Goal: Navigation & Orientation: Find specific page/section

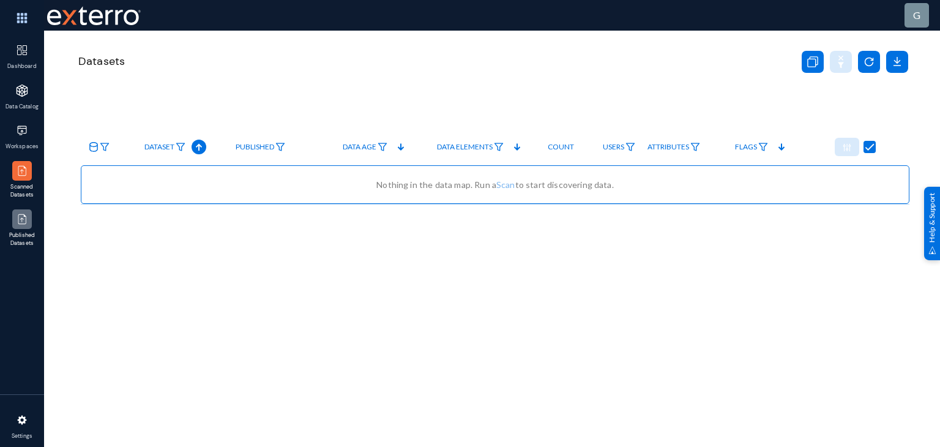
click at [24, 218] on img at bounding box center [22, 219] width 12 height 12
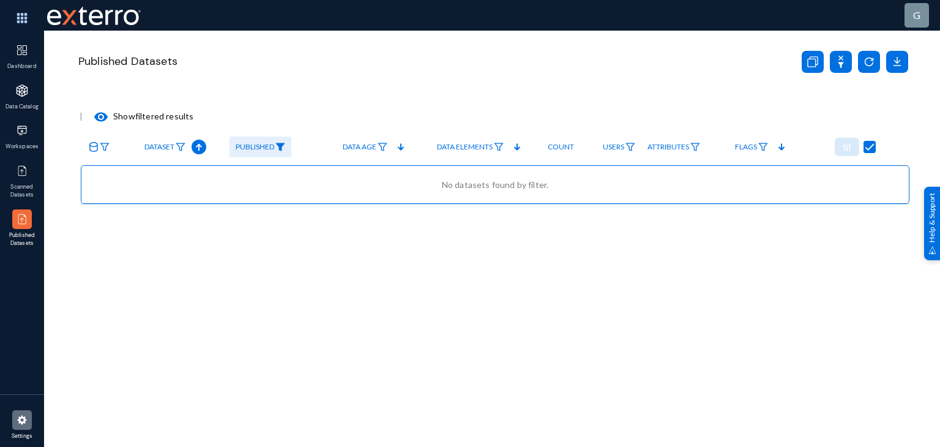
click at [17, 425] on div at bounding box center [22, 420] width 20 height 20
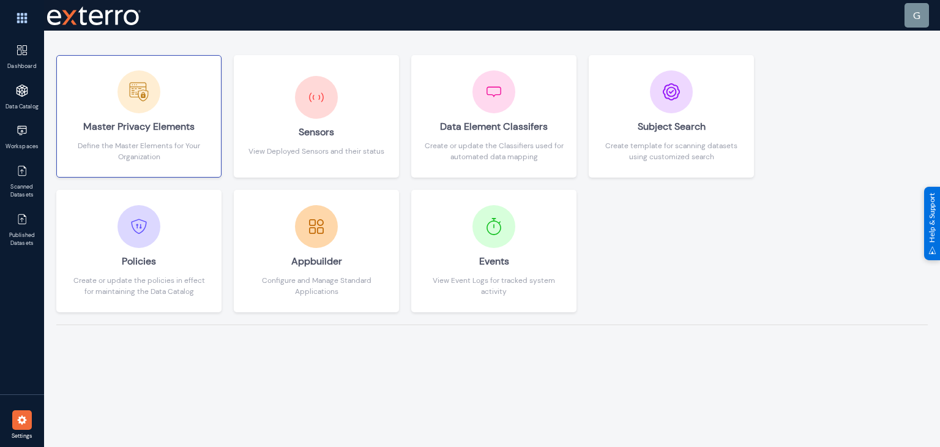
click at [155, 119] on div "Master Privacy Elements" at bounding box center [139, 126] width 140 height 27
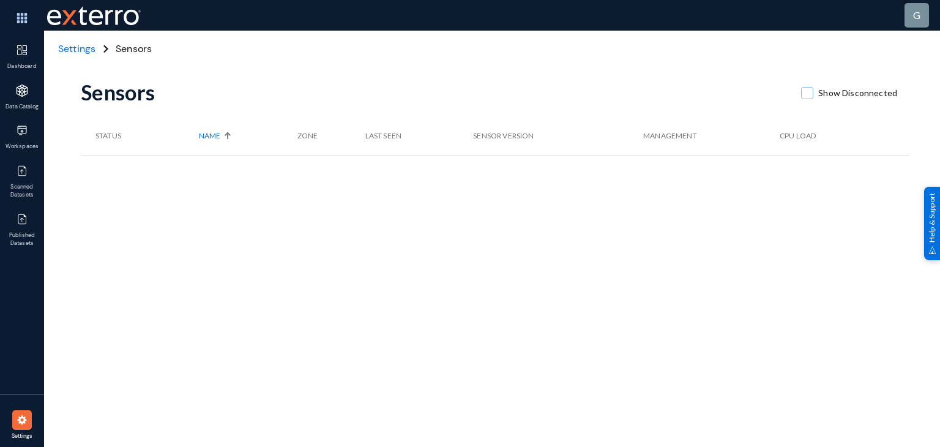
click at [68, 45] on span "Settings" at bounding box center [76, 48] width 37 height 13
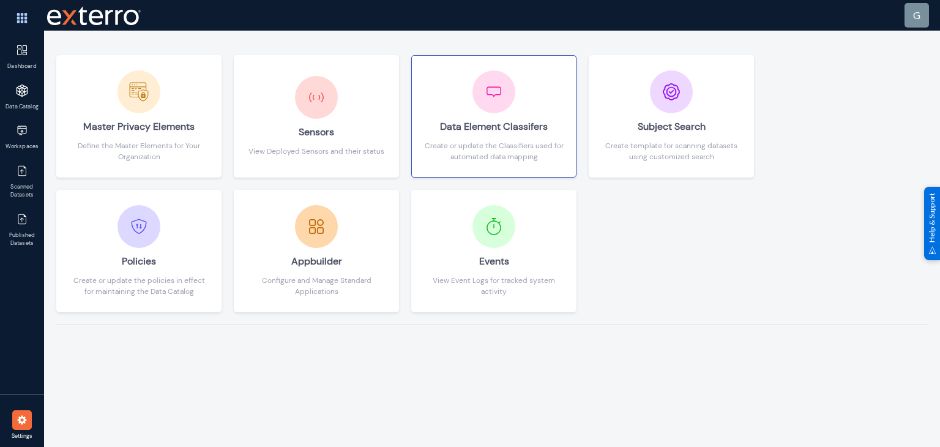
click at [512, 138] on div "Data Element Classifers" at bounding box center [494, 126] width 140 height 27
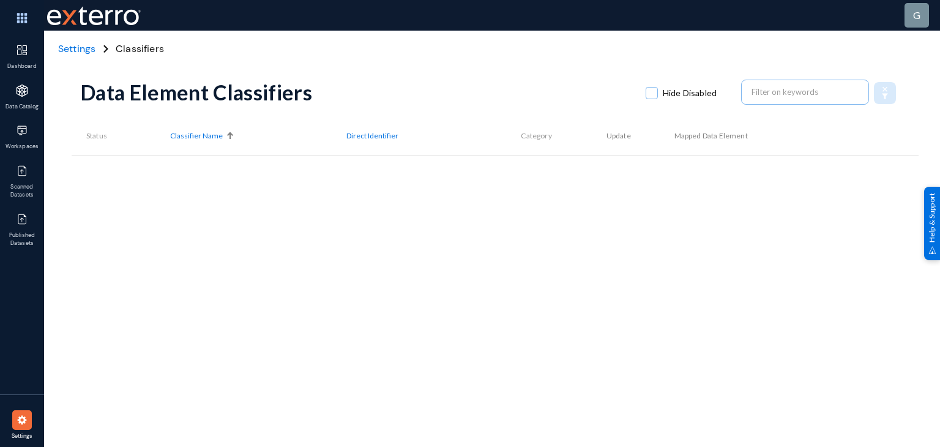
drag, startPoint x: 323, startPoint y: 214, endPoint x: 91, endPoint y: 43, distance: 288.6
click at [91, 43] on anms-data-elements "Settings Classifiers Data Element Classifiers Hide Disabled Status Classifier N…" at bounding box center [495, 214] width 829 height 367
click at [89, 45] on span "Settings" at bounding box center [76, 48] width 37 height 13
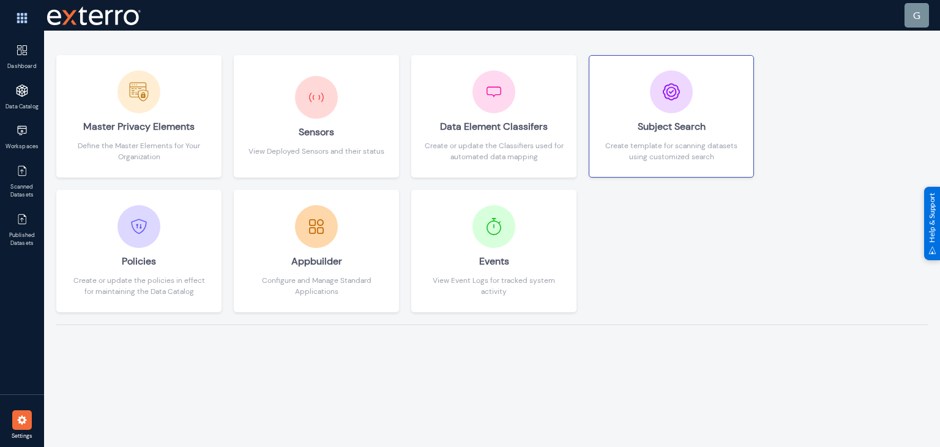
click at [697, 99] on div "Subject Search Create template for scanning datasets using customized search" at bounding box center [672, 116] width 140 height 92
click at [286, 376] on div "Master Privacy Elements Define the Master Elements for Your Organization Sensor…" at bounding box center [492, 239] width 896 height 416
click at [657, 113] on div "Subject Search" at bounding box center [672, 126] width 140 height 27
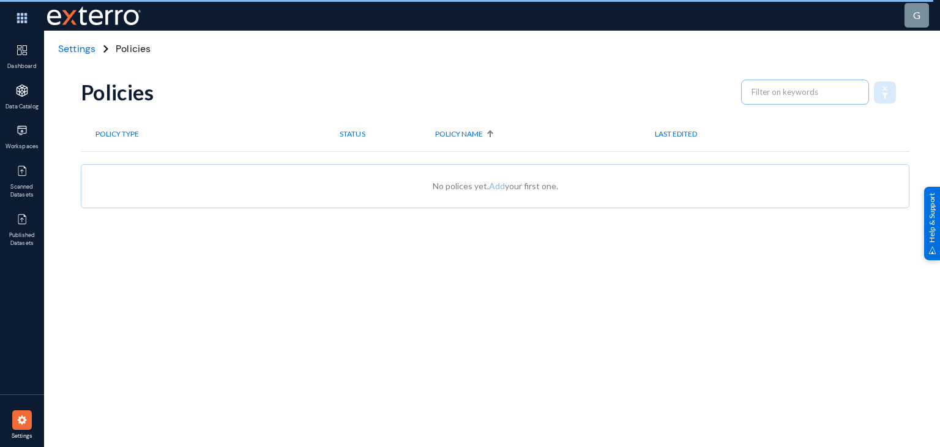
click at [235, 326] on div "Policies Policy Type STATUS Policy NAME LAST EDITED No polices yet. Add your fi…" at bounding box center [495, 214] width 829 height 367
click at [246, 320] on div "Policies Policy Type STATUS Policy NAME LAST EDITED No polices yet. Add your fi…" at bounding box center [495, 214] width 829 height 367
click at [75, 47] on span "Settings" at bounding box center [76, 48] width 37 height 13
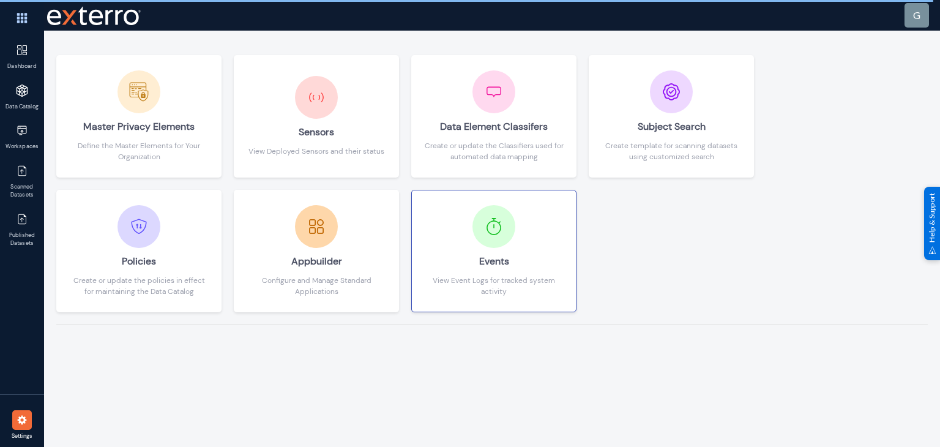
click at [450, 255] on div "Events" at bounding box center [494, 261] width 140 height 27
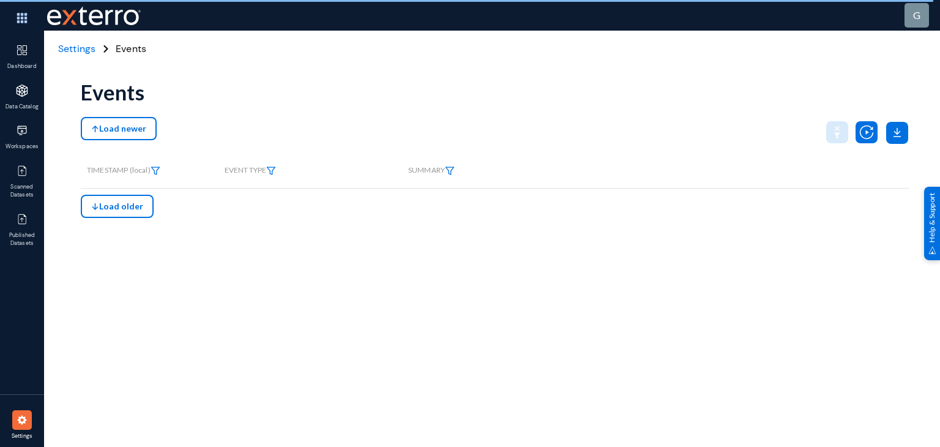
click at [294, 297] on div "Events Load newer TIMESTAMP (local) EVENT TYPE SUMMARY Load older" at bounding box center [495, 214] width 829 height 367
click at [81, 47] on span "Settings" at bounding box center [76, 48] width 37 height 13
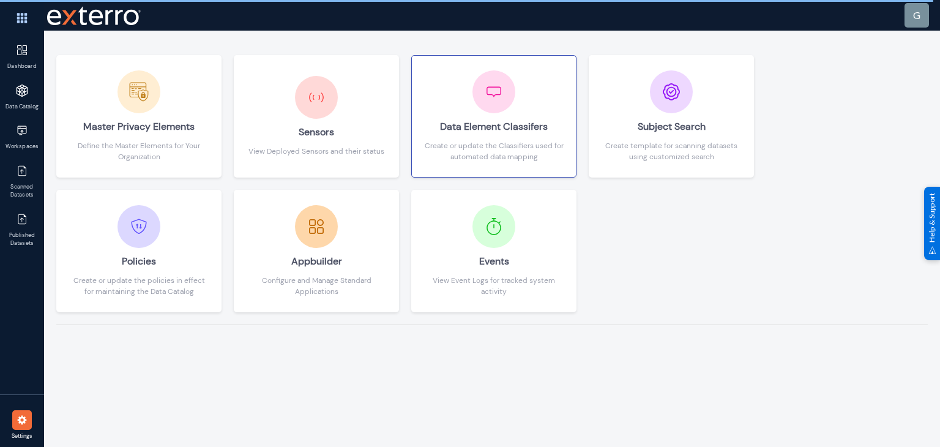
click at [464, 144] on div "Create or update the Classifiers used for automated data mapping" at bounding box center [494, 151] width 140 height 22
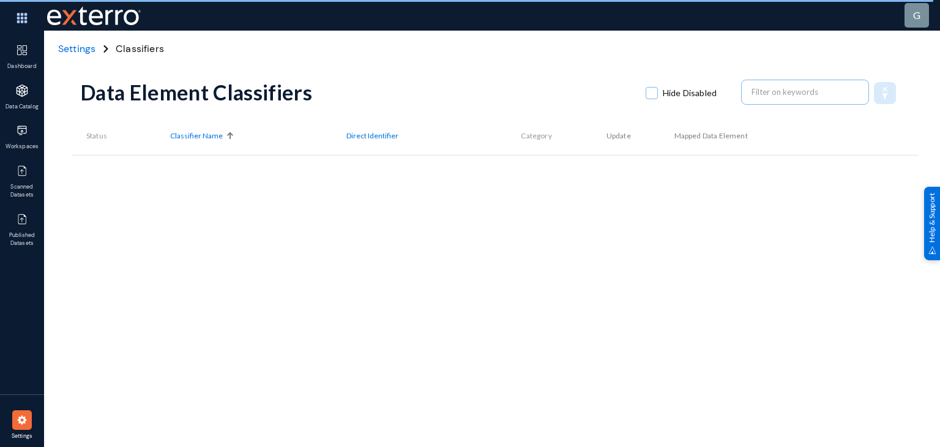
click at [287, 272] on div "Data Element Classifiers Hide Disabled Status Classifier Name Direct Identifier…" at bounding box center [495, 214] width 829 height 367
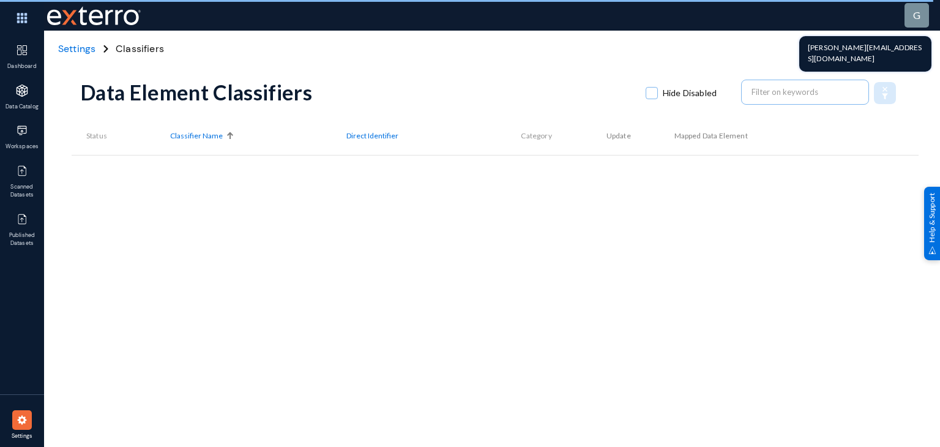
click at [908, 21] on div "g" at bounding box center [917, 15] width 24 height 24
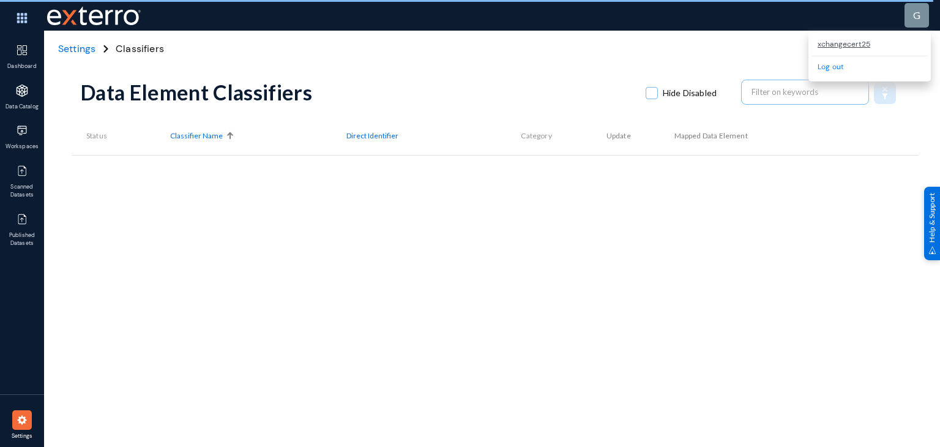
click at [440, 318] on div "Data Element Classifiers Hide Disabled Status Classifier Name Direct Identifier…" at bounding box center [495, 214] width 829 height 367
copy div "xchangecert25"
drag, startPoint x: 881, startPoint y: 43, endPoint x: 817, endPoint y: 49, distance: 64.5
click at [817, 49] on div "xchangecert25" at bounding box center [870, 44] width 116 height 21
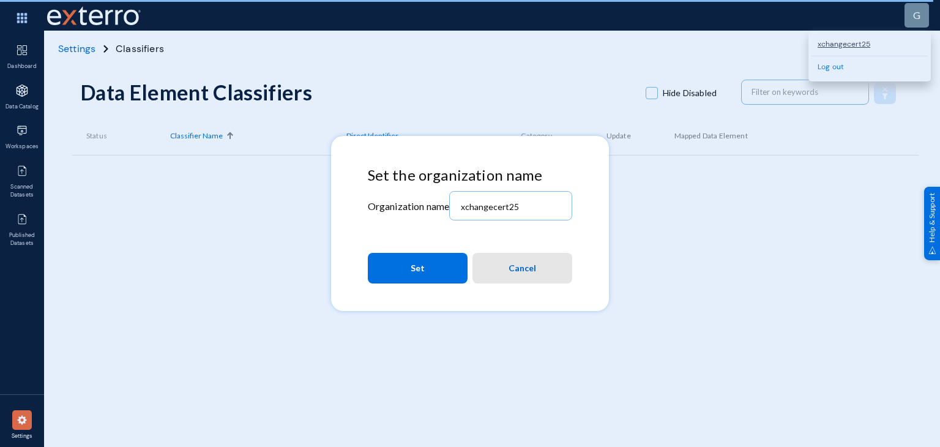
click at [525, 260] on span "Cancel" at bounding box center [523, 268] width 28 height 22
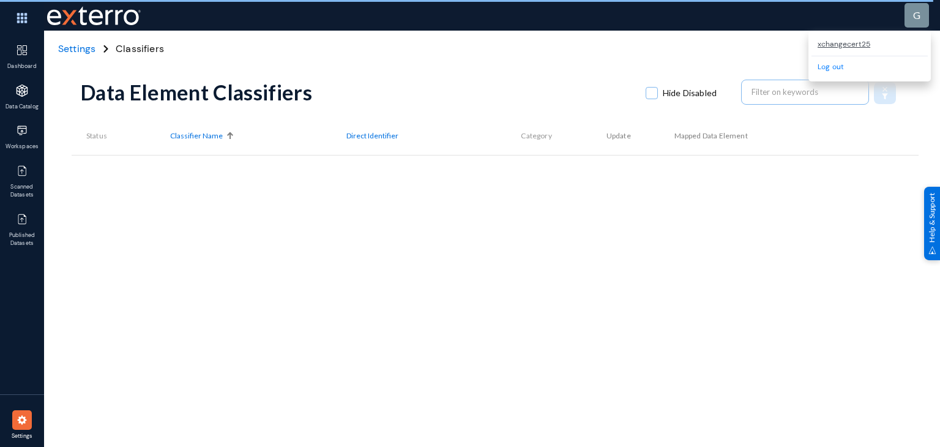
click at [89, 51] on span "Settings" at bounding box center [76, 48] width 37 height 13
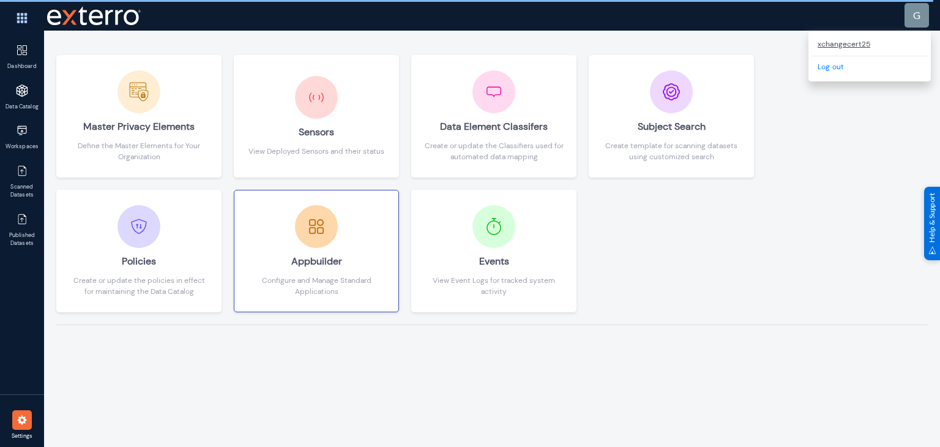
click at [313, 248] on div "Appbuilder" at bounding box center [317, 261] width 140 height 27
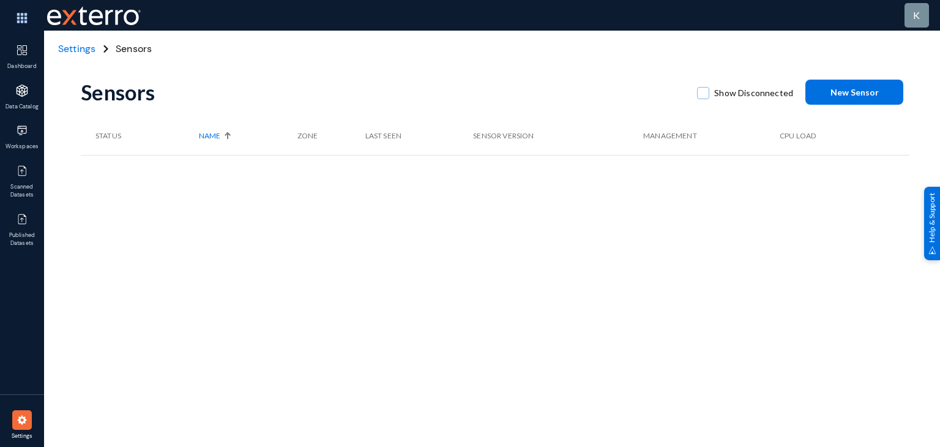
click at [318, 329] on div "Sensors Show Disconnected New Sensor Status Name Zone Last Seen Sensor Version …" at bounding box center [495, 214] width 829 height 367
click at [69, 47] on span "Settings" at bounding box center [76, 48] width 37 height 13
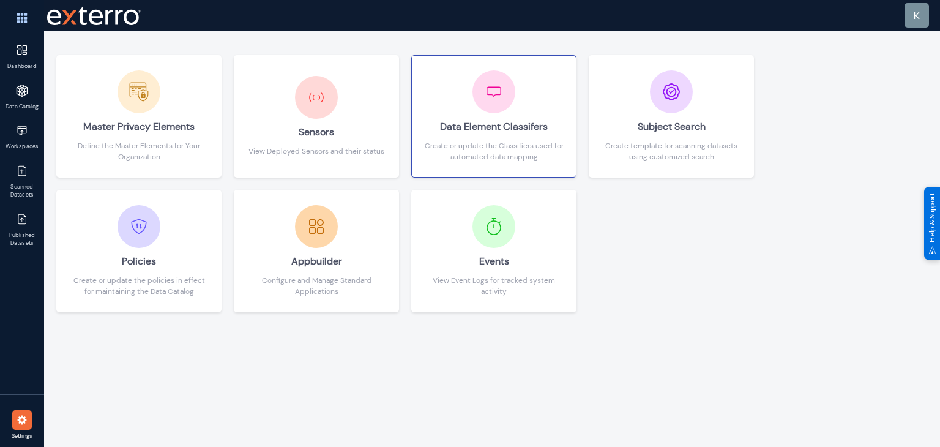
click at [517, 74] on div "Data Element Classifers Create or update the Classifiers used for automated dat…" at bounding box center [494, 116] width 140 height 92
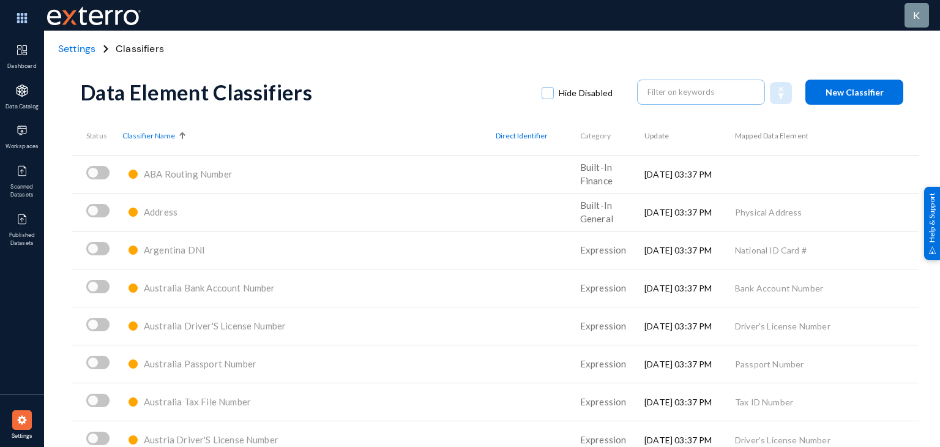
click at [78, 53] on span "Settings" at bounding box center [76, 48] width 37 height 13
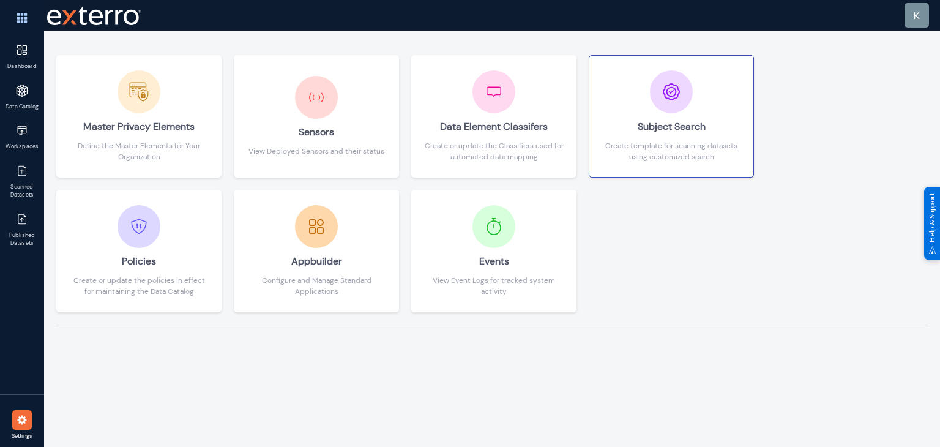
click at [627, 145] on div "Create template for scanning datasets using customized search" at bounding box center [672, 151] width 140 height 22
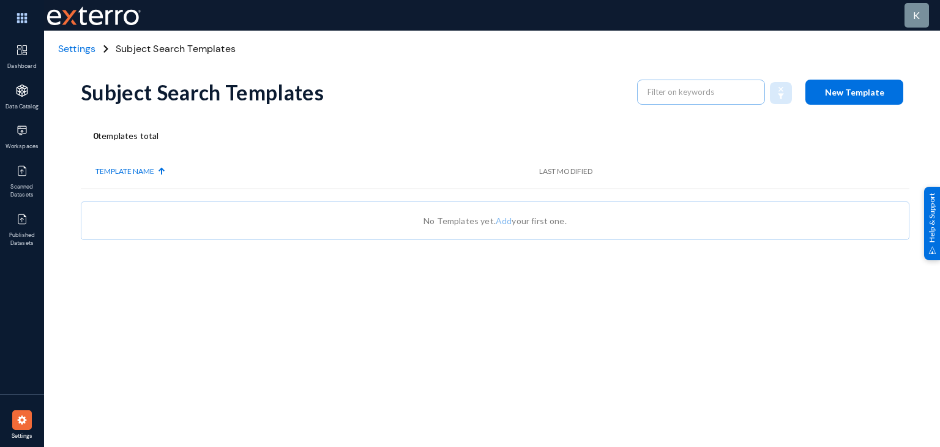
click at [214, 347] on div "Subject Search Templates New Template 0 templates total Template Name Last Modi…" at bounding box center [495, 214] width 829 height 367
click at [84, 54] on span "Settings" at bounding box center [76, 48] width 37 height 13
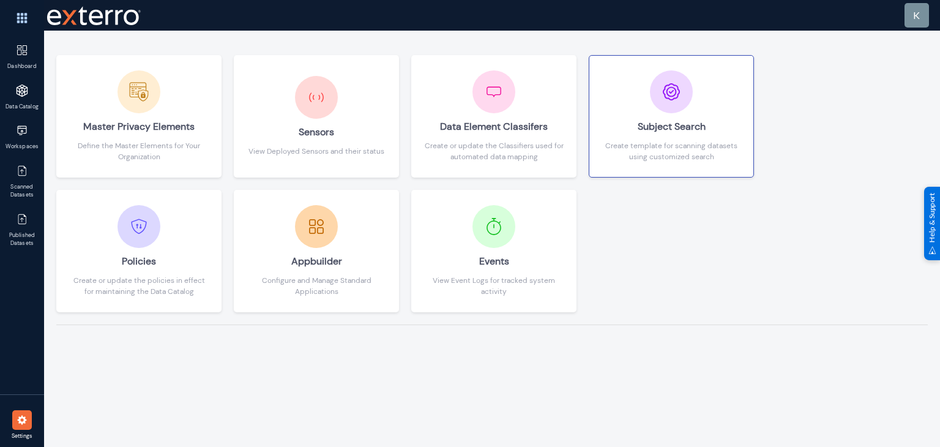
click at [632, 100] on div "Subject Search Create template for scanning datasets using customized search" at bounding box center [672, 116] width 140 height 92
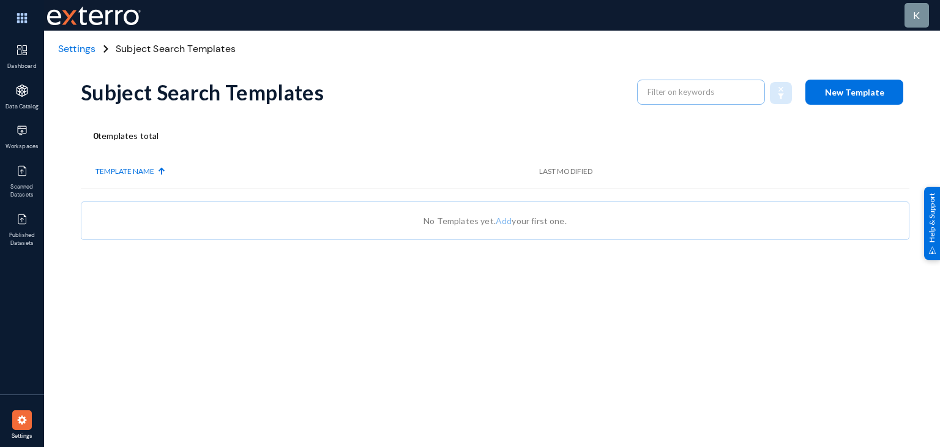
click at [73, 48] on span "Settings" at bounding box center [76, 48] width 37 height 13
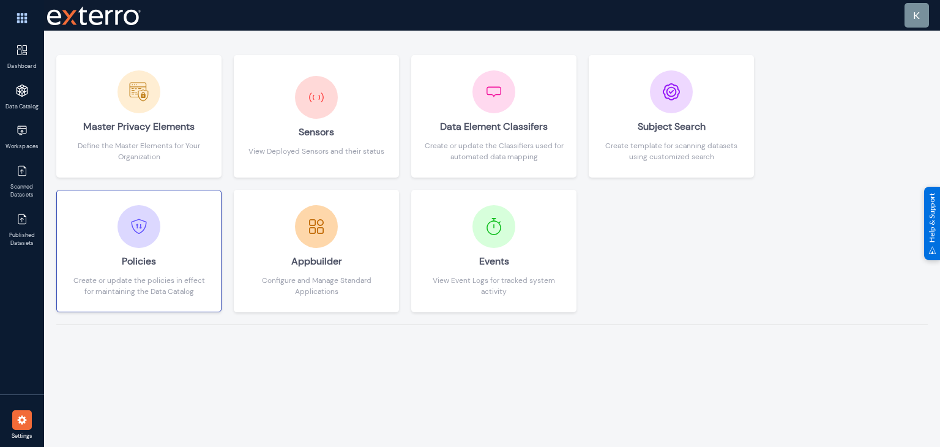
click at [200, 263] on div "Policies" at bounding box center [139, 261] width 140 height 27
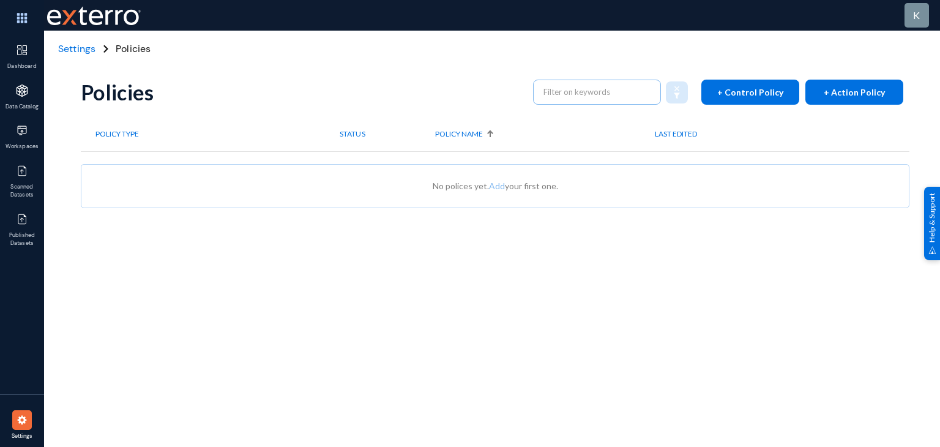
click at [173, 346] on div "Policies + Control Policy + Action Policy Policy Type STATUS Policy NAME LAST E…" at bounding box center [495, 214] width 829 height 367
click at [84, 51] on span "Settings" at bounding box center [76, 48] width 37 height 13
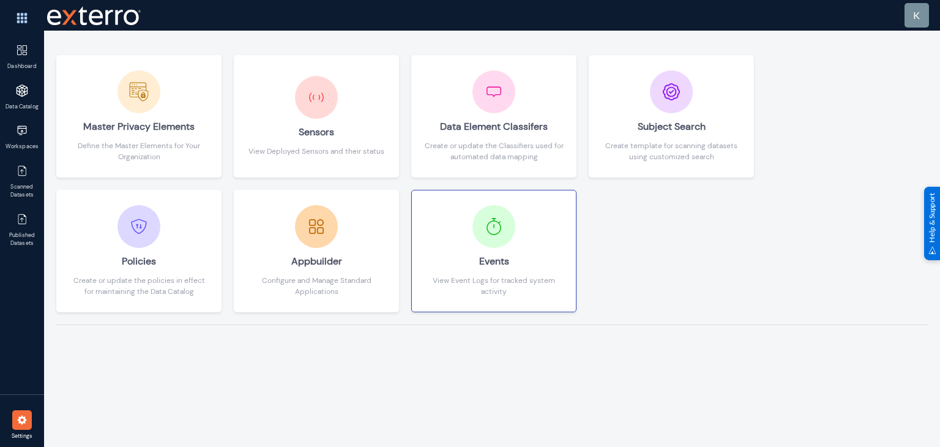
click at [512, 258] on div "Events" at bounding box center [494, 261] width 140 height 27
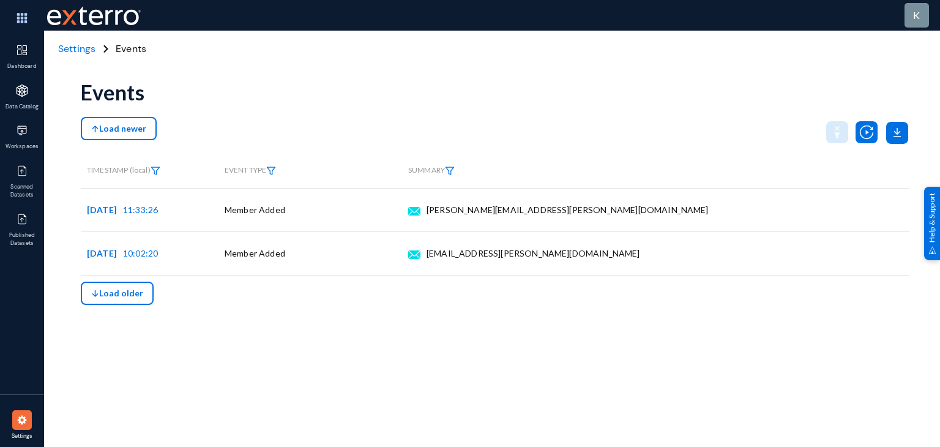
click at [358, 375] on div "Events Load newer TIMESTAMP (local) EVENT TYPE SUMMARY 2025/08/25 11:33:26 Memb…" at bounding box center [495, 214] width 829 height 367
click at [82, 53] on span "Settings" at bounding box center [76, 48] width 37 height 13
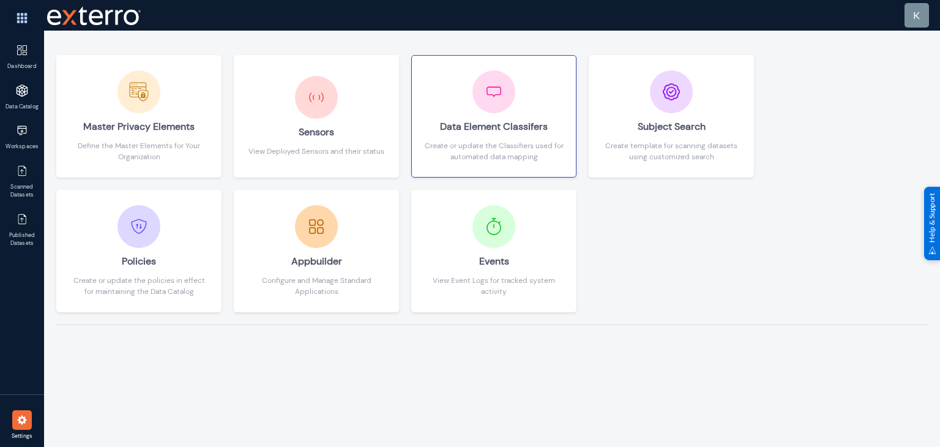
click at [504, 125] on div "Data Element Classifers" at bounding box center [494, 126] width 140 height 27
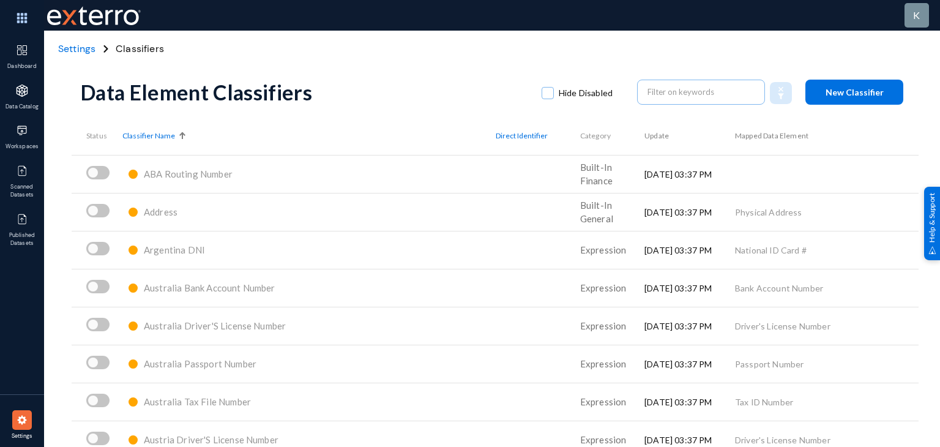
click at [310, 42] on div "Settings Classifiers" at bounding box center [492, 49] width 896 height 37
click at [169, 173] on span "ABA Routing Number" at bounding box center [188, 173] width 89 height 11
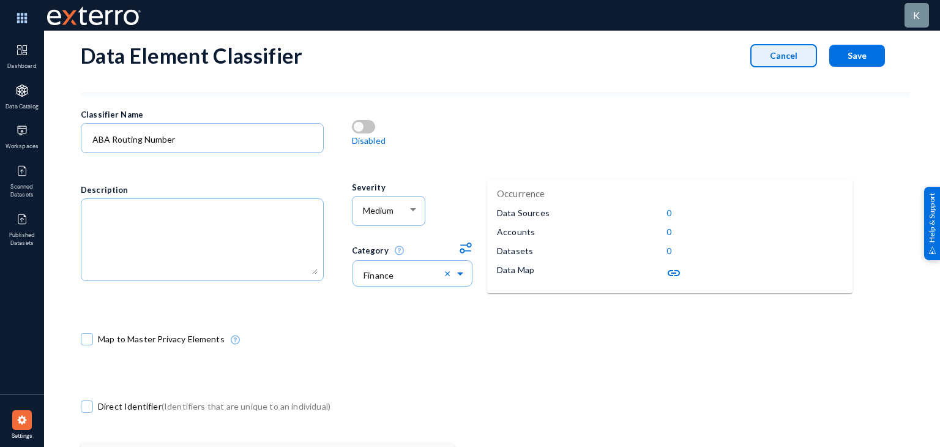
click at [765, 61] on button "Cancel" at bounding box center [784, 55] width 67 height 23
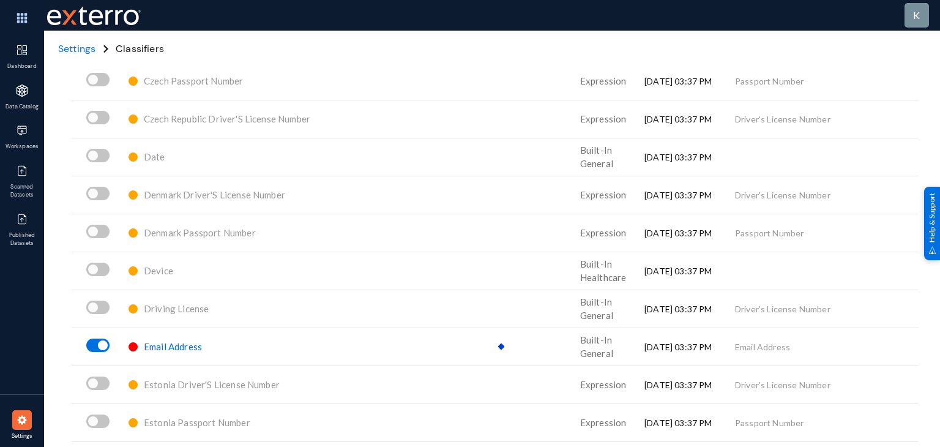
scroll to position [1875, 0]
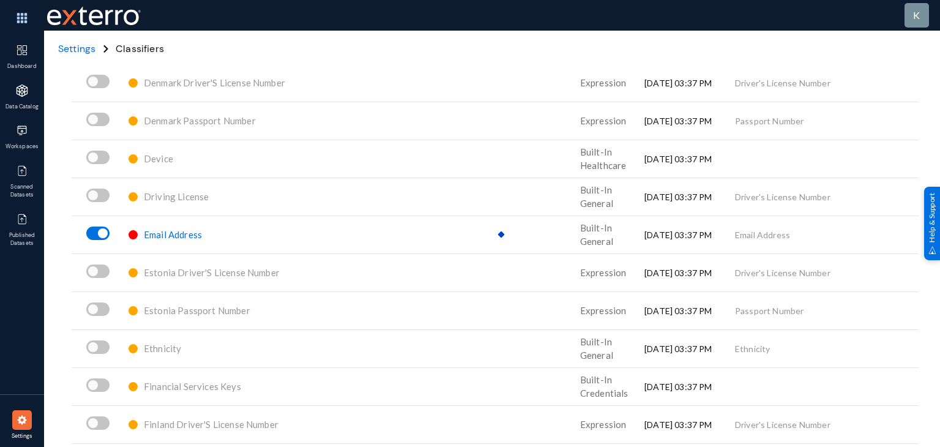
click at [178, 234] on span "Email Address" at bounding box center [173, 234] width 58 height 11
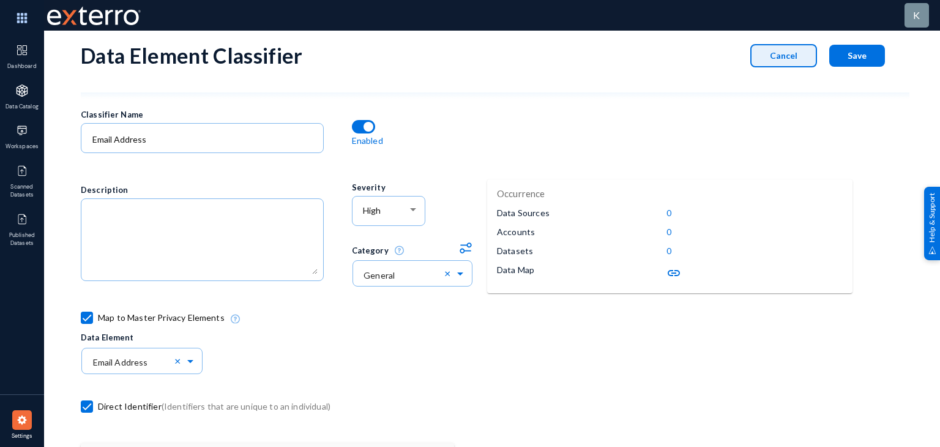
click at [798, 54] on button "Cancel" at bounding box center [784, 55] width 67 height 23
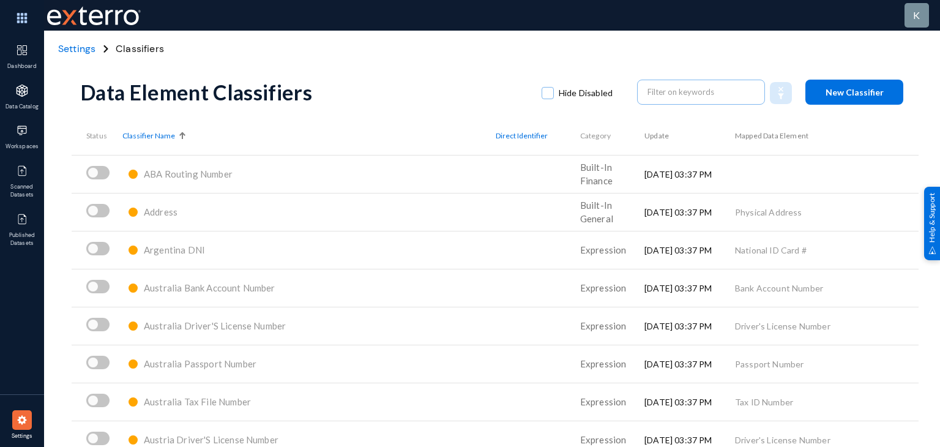
click at [73, 42] on div "Settings" at bounding box center [76, 49] width 41 height 15
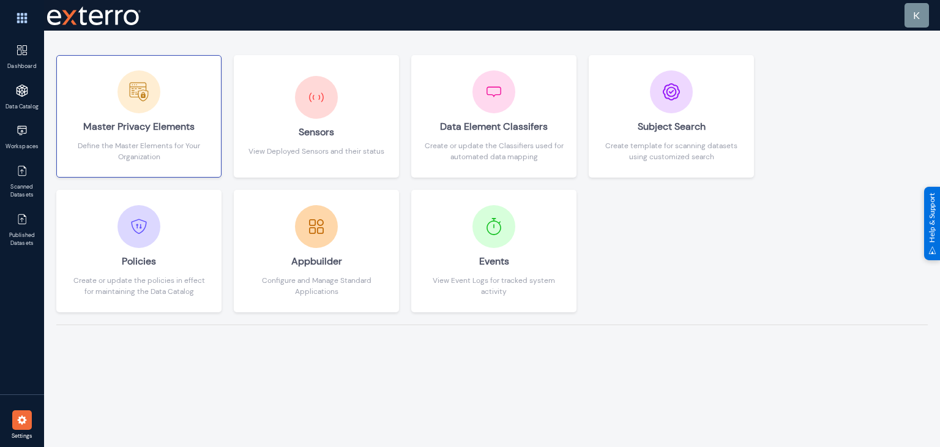
click at [144, 112] on div at bounding box center [139, 91] width 43 height 43
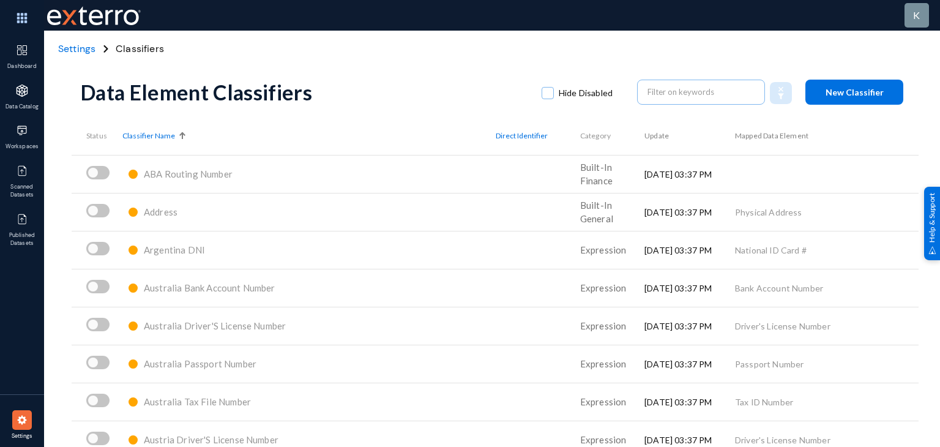
click at [304, 135] on div "Classifier Name" at bounding box center [308, 135] width 373 height 11
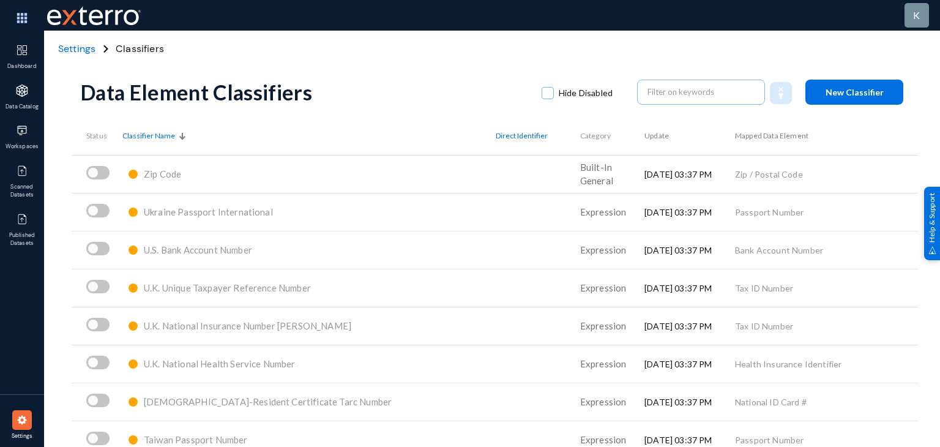
click at [77, 53] on span "Settings" at bounding box center [76, 48] width 37 height 13
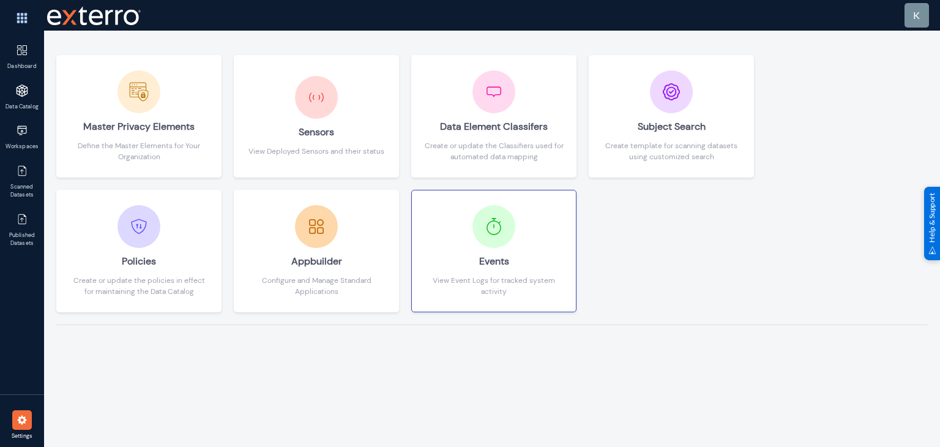
click at [433, 290] on div "View Event Logs for tracked system activity" at bounding box center [494, 286] width 140 height 22
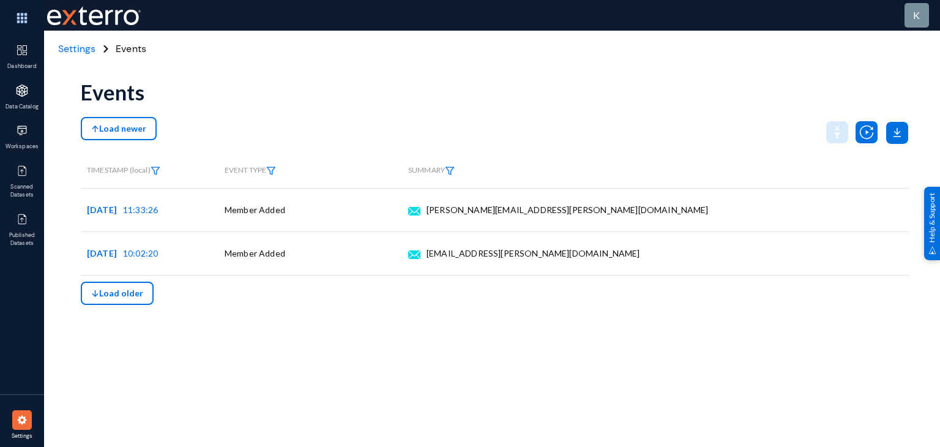
click at [81, 45] on span "Settings" at bounding box center [76, 48] width 37 height 13
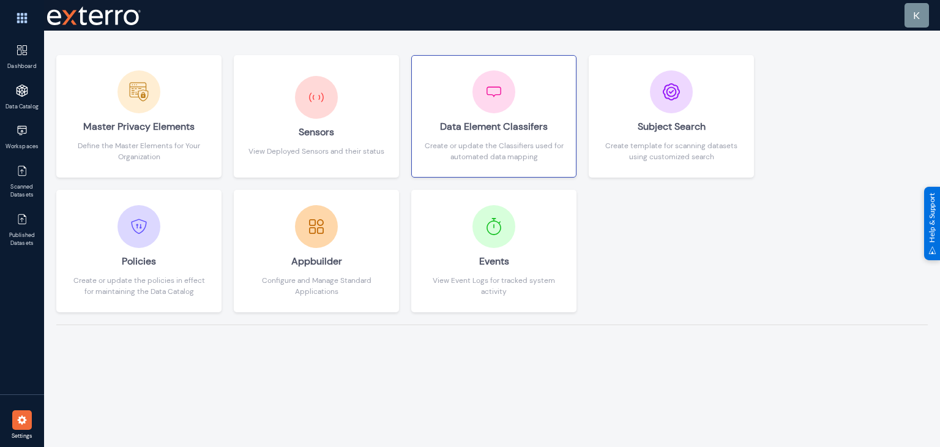
click at [495, 121] on div "Data Element Classifers" at bounding box center [494, 126] width 140 height 27
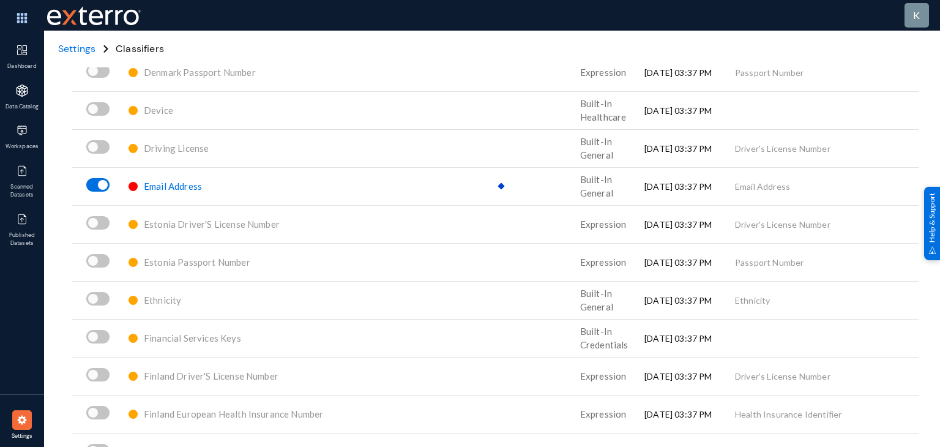
scroll to position [1924, 0]
click at [18, 421] on img at bounding box center [22, 420] width 12 height 12
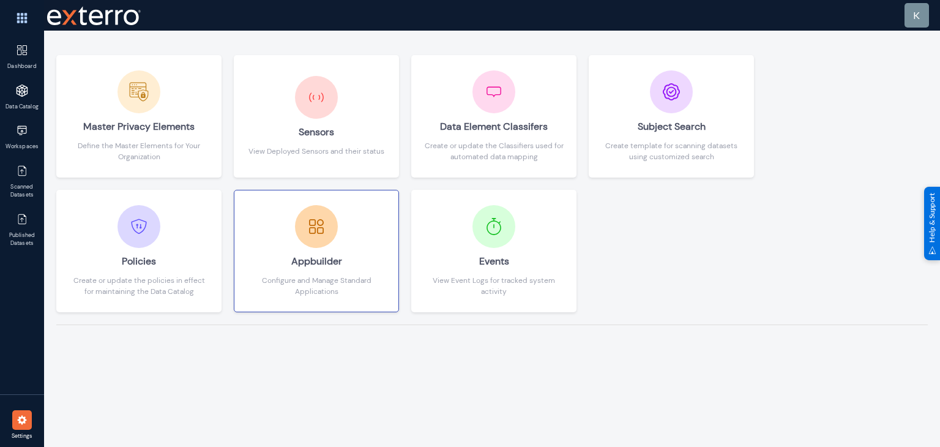
click at [285, 305] on button "Appbuilder Configure and Manage Standard Applications" at bounding box center [316, 251] width 165 height 122
